Goal: Information Seeking & Learning: Check status

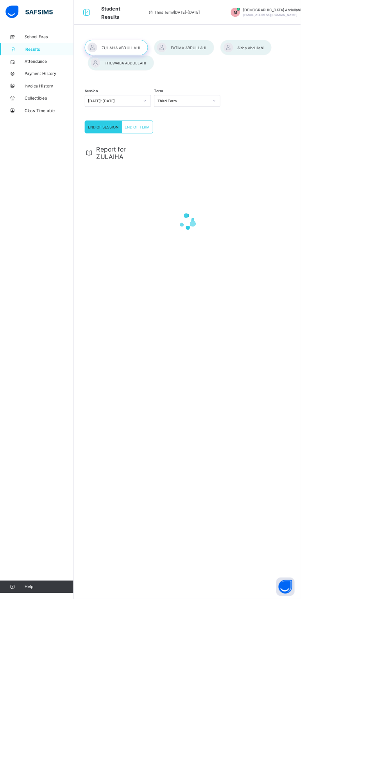
click at [147, 81] on div at bounding box center [154, 80] width 84 height 20
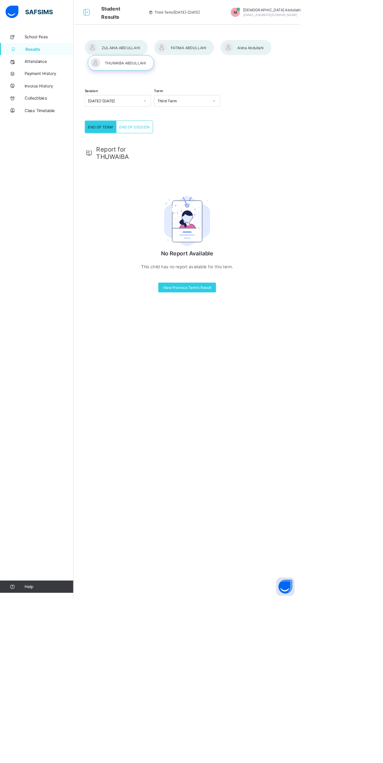
click at [263, 368] on span "View Previous Term's Result" at bounding box center [238, 367] width 62 height 6
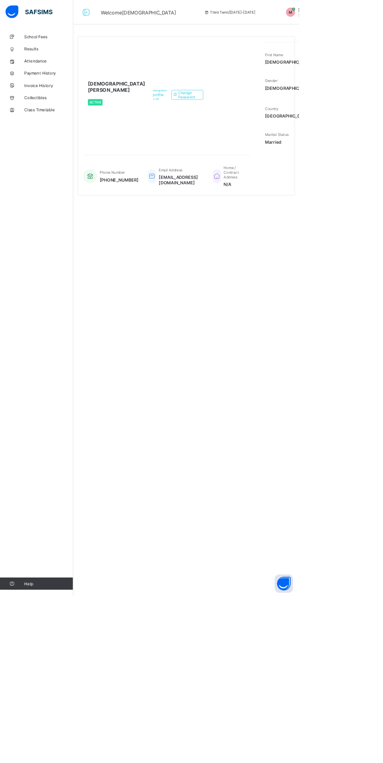
click at [32, 62] on span "Results" at bounding box center [62, 62] width 63 height 6
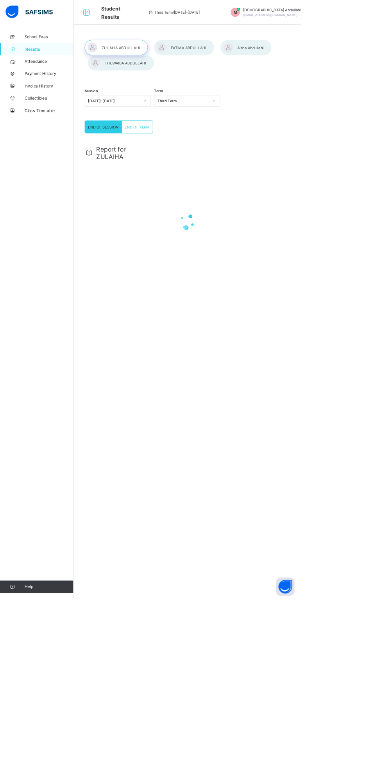
click at [318, 61] on div at bounding box center [312, 61] width 65 height 20
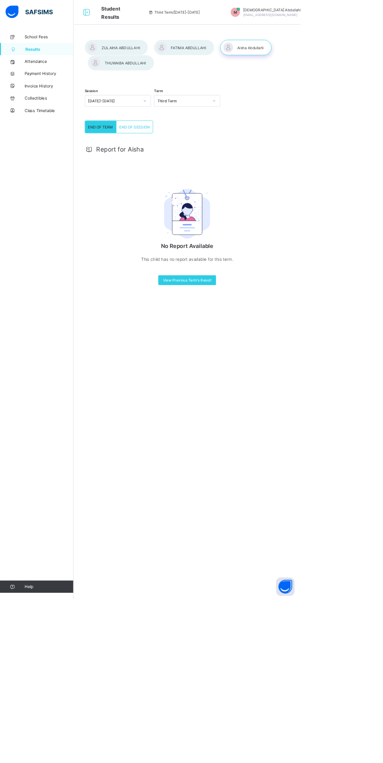
click at [169, 159] on div "END OF SESSION" at bounding box center [171, 162] width 46 height 16
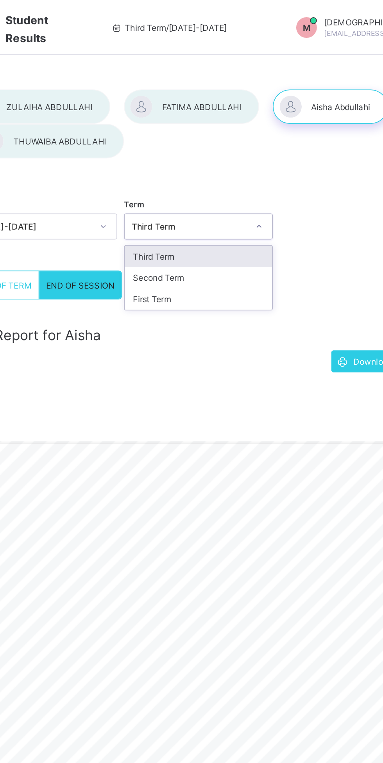
click at [246, 162] on div "Second Term" at bounding box center [238, 158] width 84 height 12
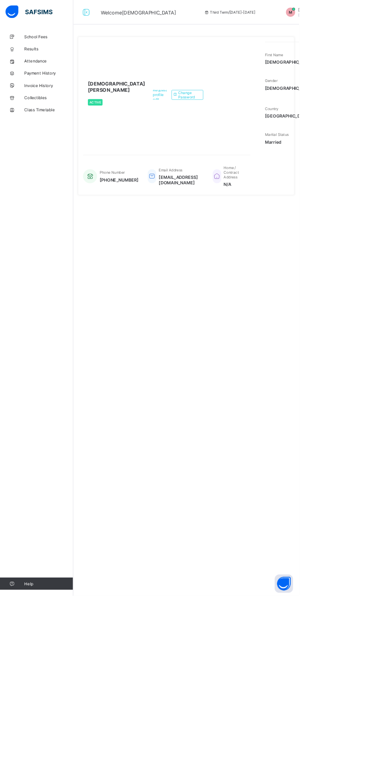
click at [32, 68] on link "Results" at bounding box center [47, 63] width 94 height 16
